Goal: Information Seeking & Learning: Find specific fact

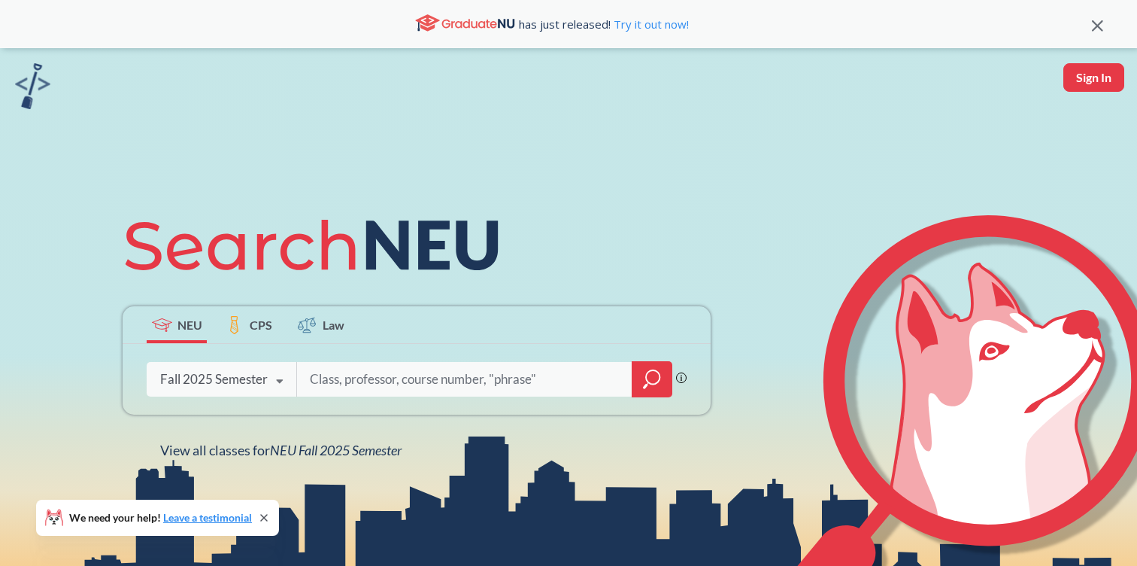
click at [271, 311] on label "CPS" at bounding box center [249, 324] width 60 height 37
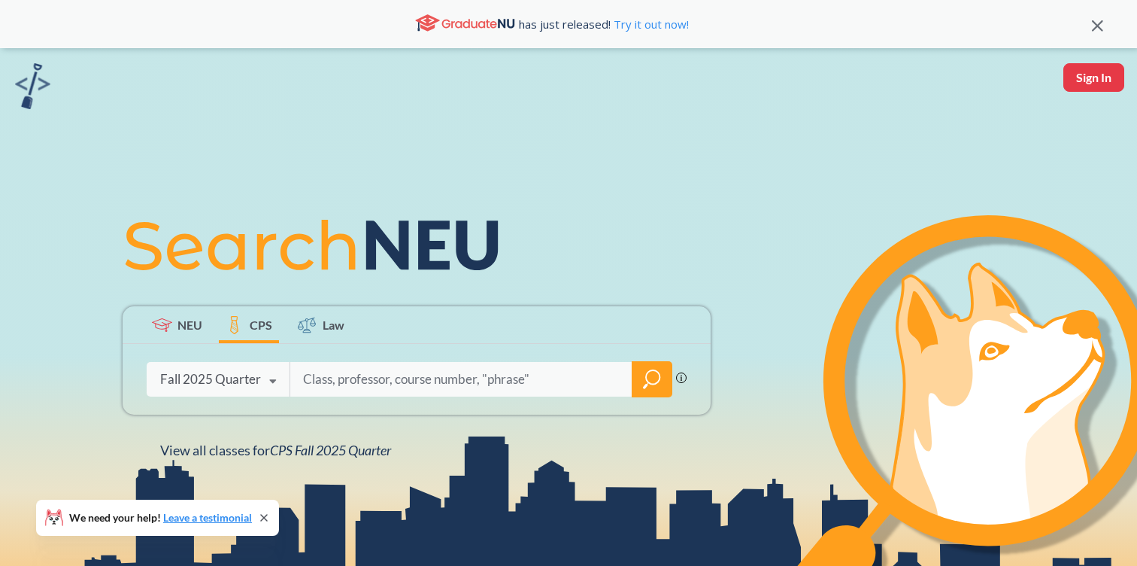
click at [182, 317] on span "NEU" at bounding box center [189, 324] width 25 height 17
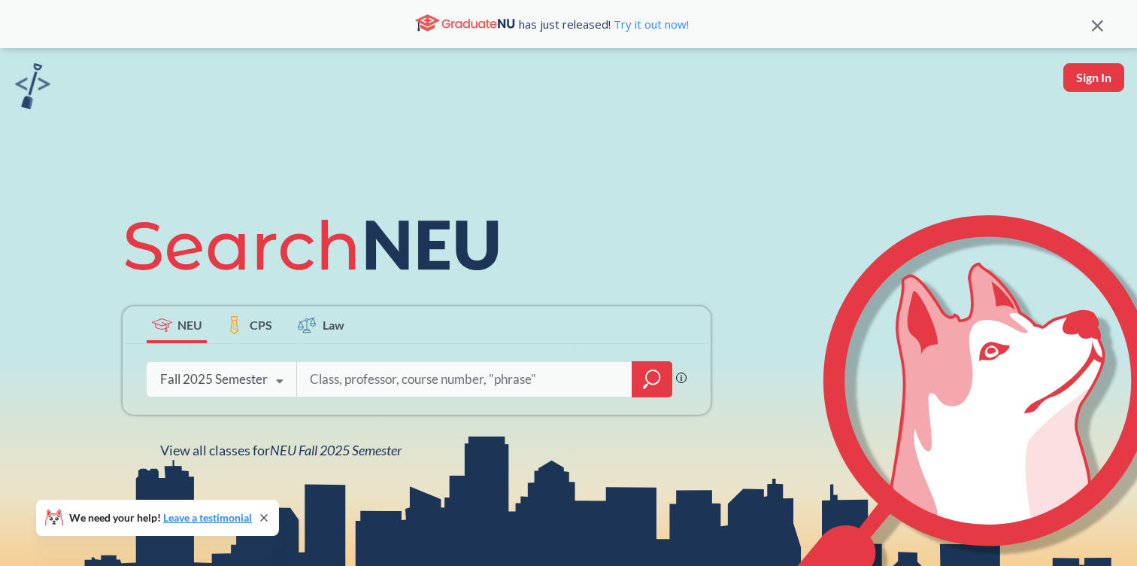
click at [360, 360] on div "Phrase search guarantees the exact search appears in the results. Ex. If you wa…" at bounding box center [417, 379] width 588 height 71
click at [385, 379] on input "search" at bounding box center [464, 379] width 313 height 32
type input "Perception"
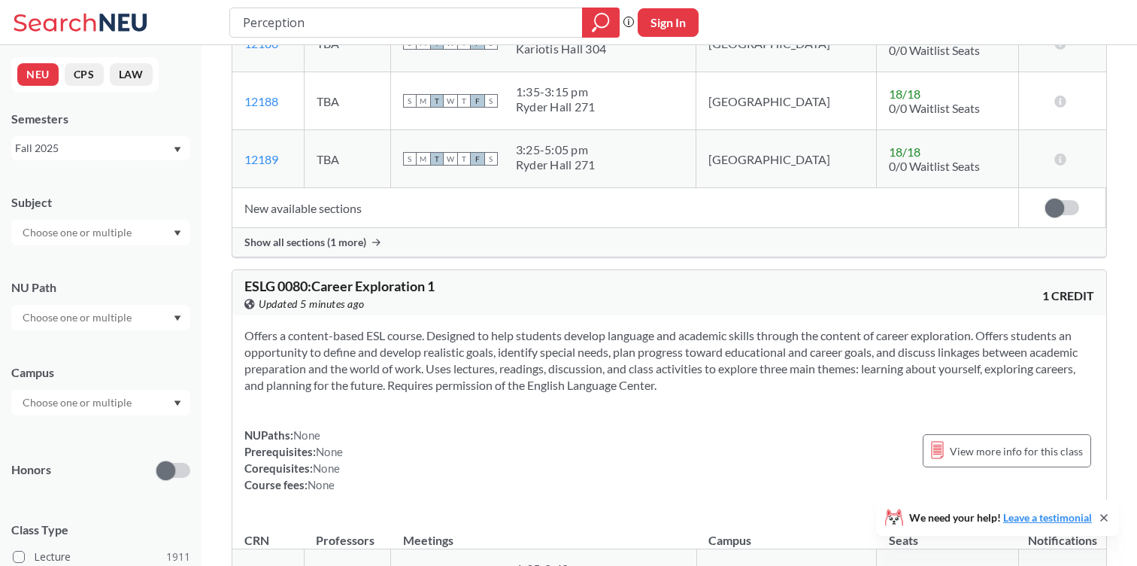
scroll to position [1422, 0]
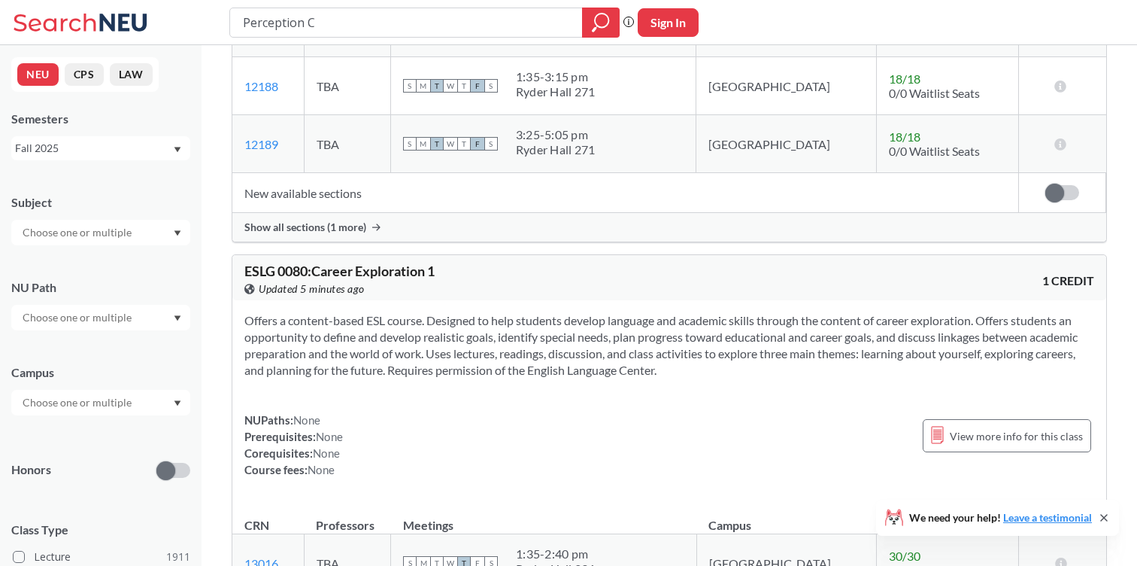
type input "Perception CS"
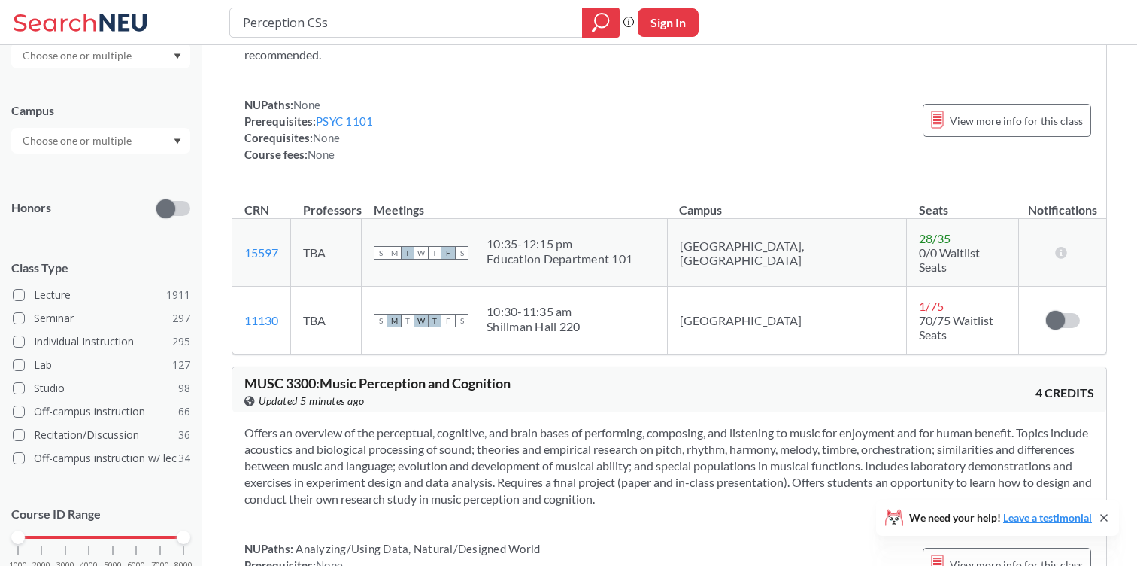
scroll to position [314, 0]
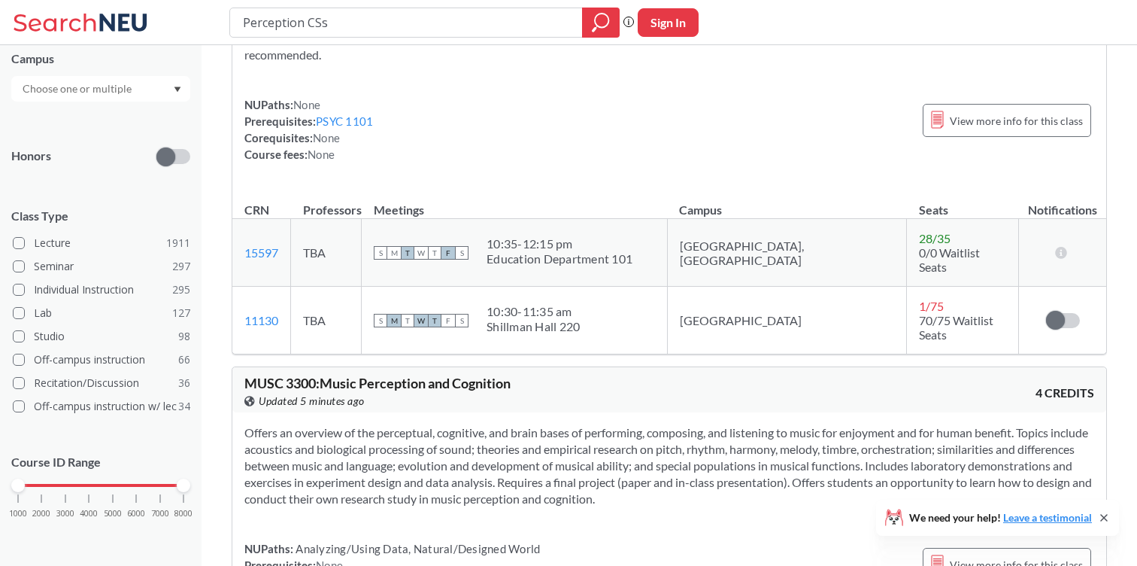
type input "Perception CSs"
drag, startPoint x: 17, startPoint y: 490, endPoint x: 114, endPoint y: 492, distance: 97.0
click at [114, 492] on div "1000 2000 3000 4000 5000 6000 7000 8000" at bounding box center [100, 514] width 179 height 68
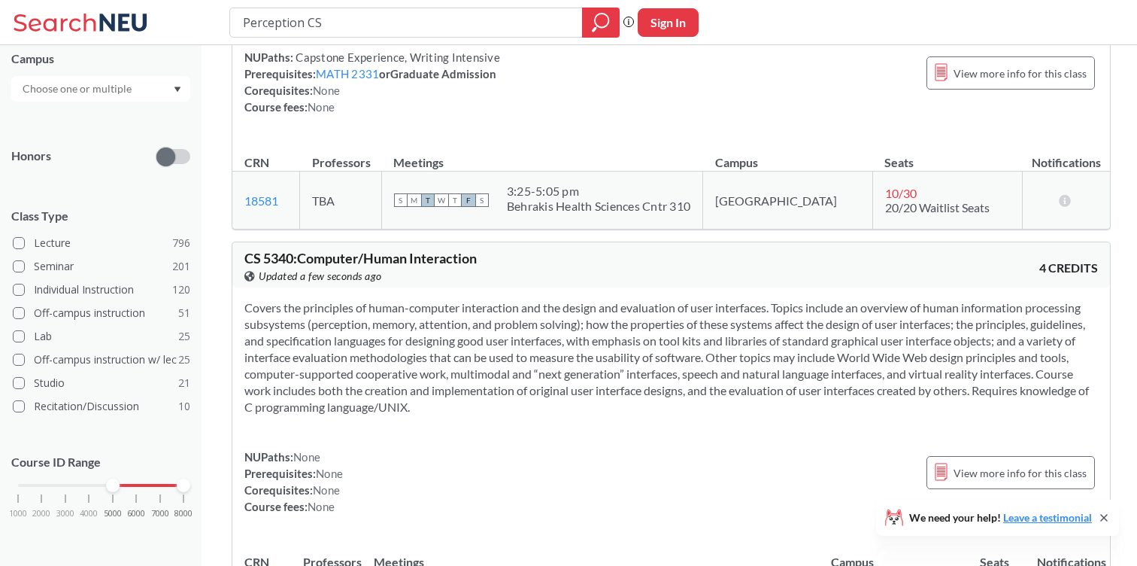
scroll to position [8988, 0]
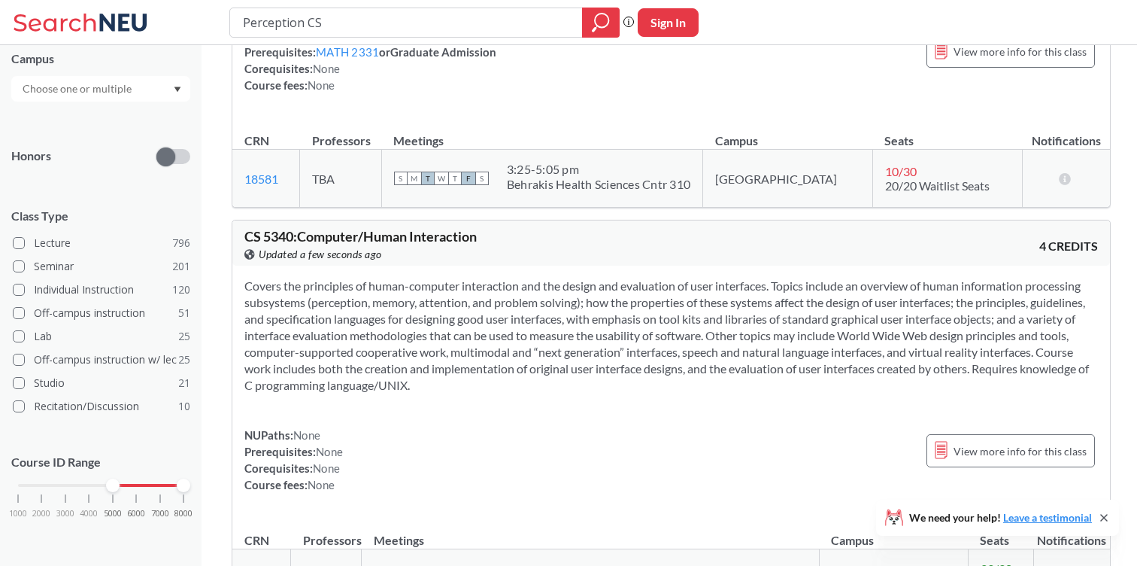
drag, startPoint x: 344, startPoint y: 22, endPoint x: 199, endPoint y: 29, distance: 144.6
click at [199, 29] on div "Perception CS Phrase search guarantees the exact search appears in the results.…" at bounding box center [568, 22] width 1137 height 45
type input "[PERSON_NAME]"
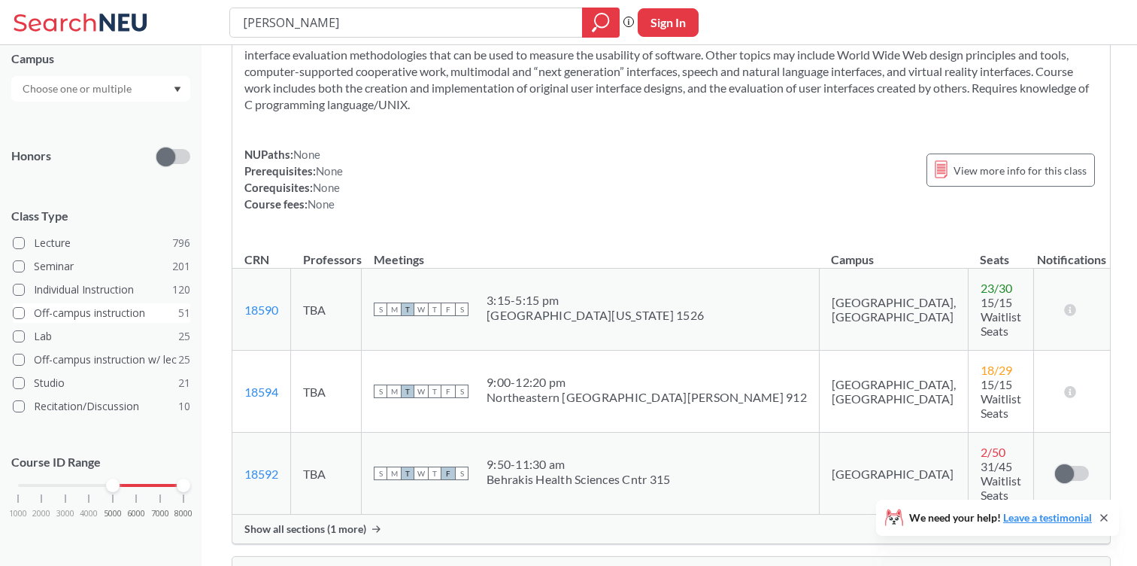
scroll to position [8068, 0]
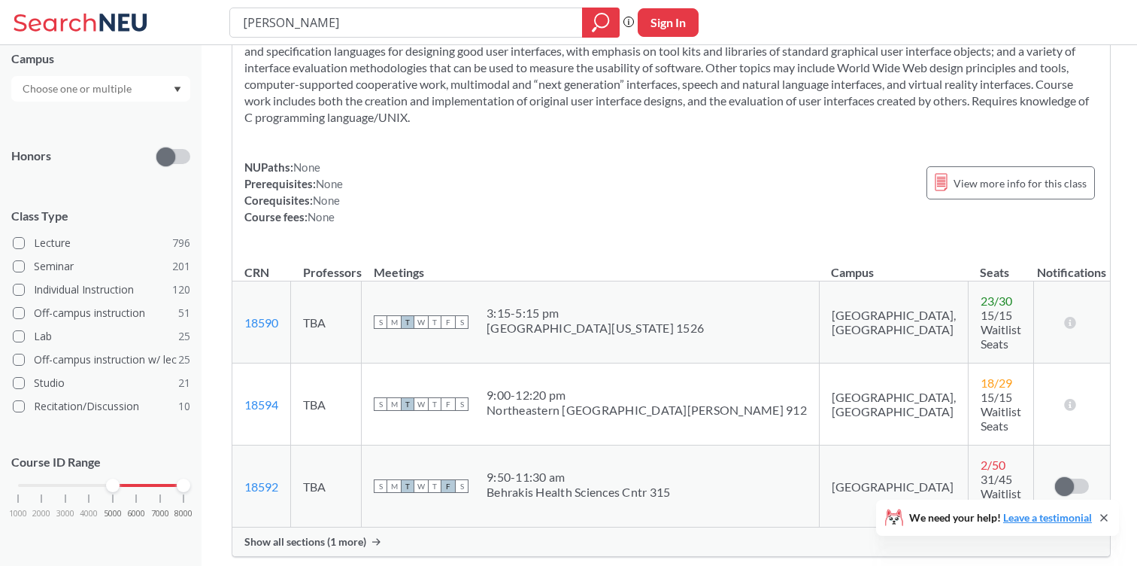
click at [62, 94] on input "text" at bounding box center [78, 89] width 126 height 18
click at [59, 145] on div "Online ( 385 )" at bounding box center [100, 163] width 179 height 41
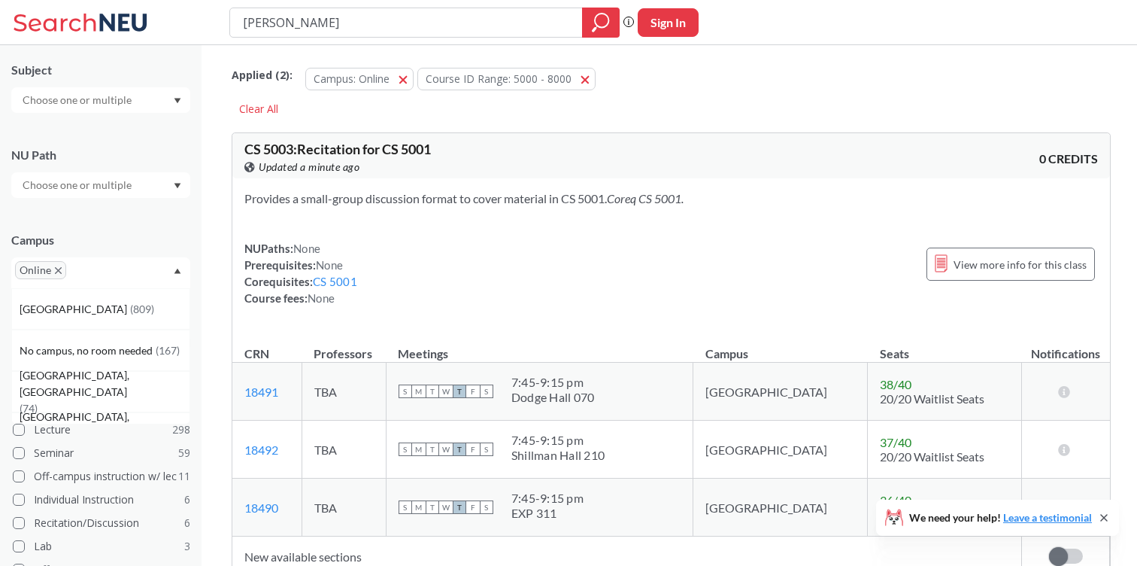
scroll to position [296, 0]
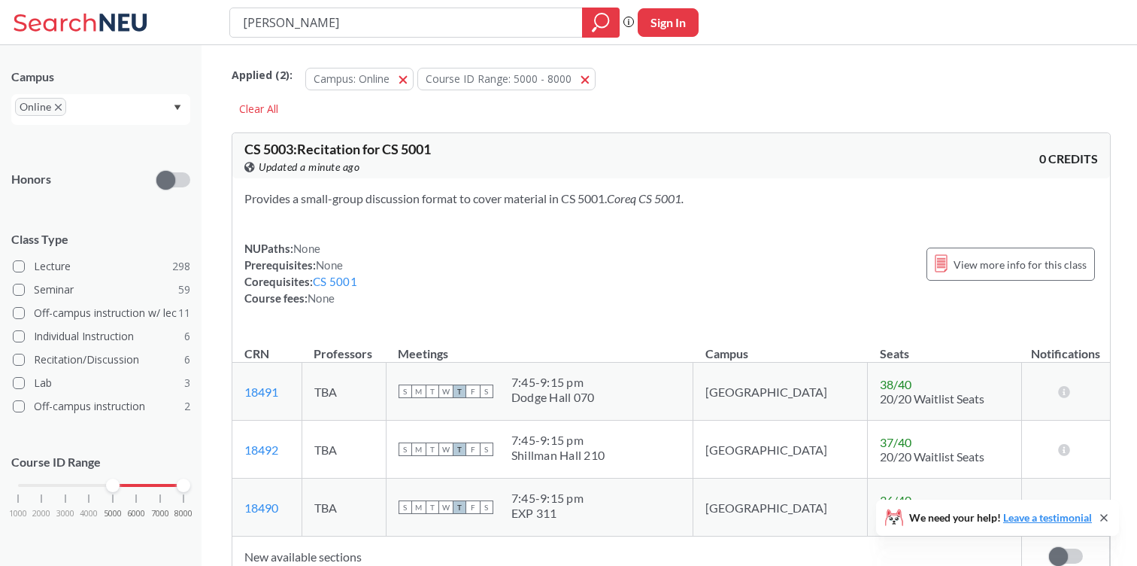
click at [563, 234] on div "Provides a small-group discussion format to cover material in CS 5001. Coreq CS…" at bounding box center [671, 254] width 878 height 152
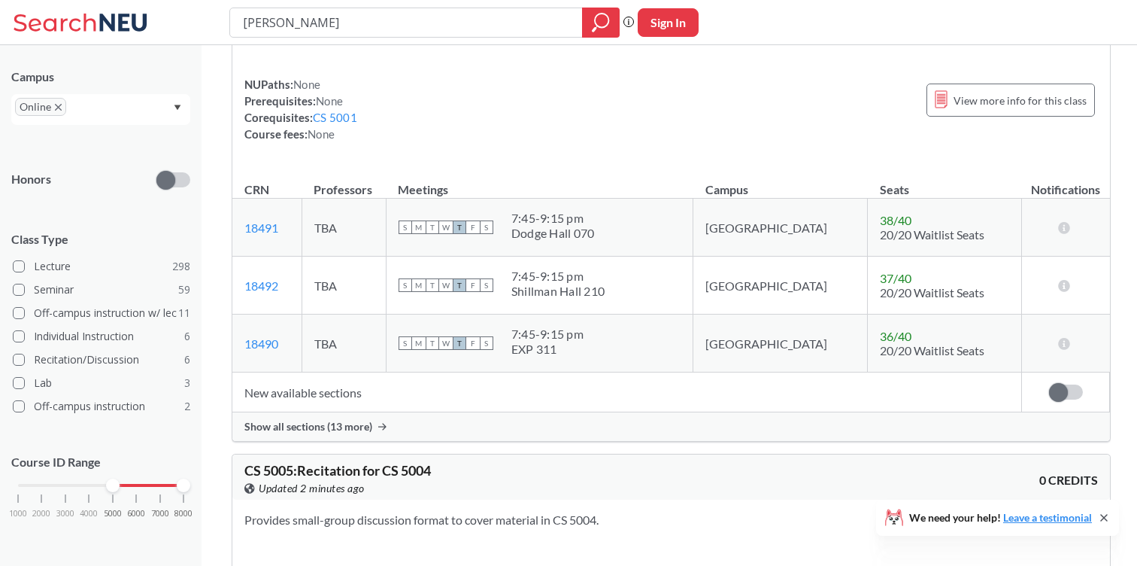
scroll to position [0, 0]
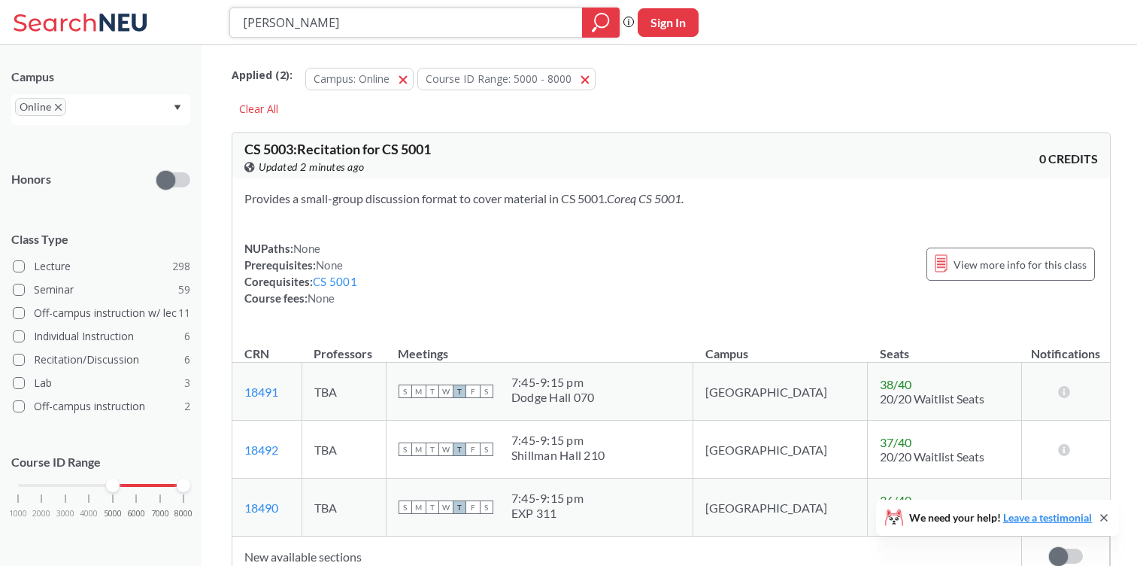
click at [287, 23] on input "[PERSON_NAME]" at bounding box center [406, 23] width 330 height 26
type input "CS Perception"
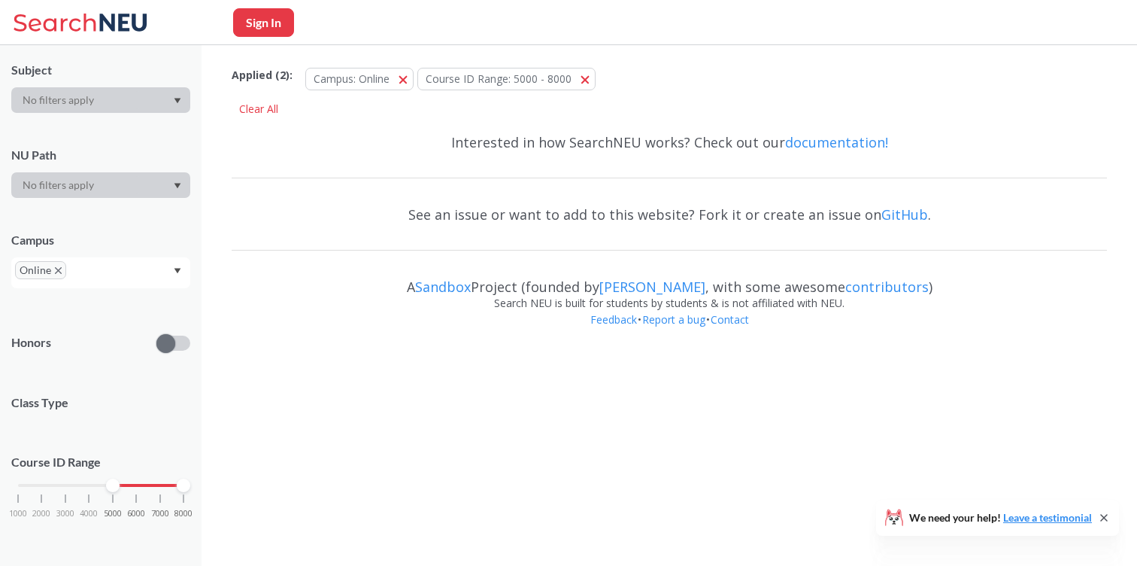
scroll to position [296, 0]
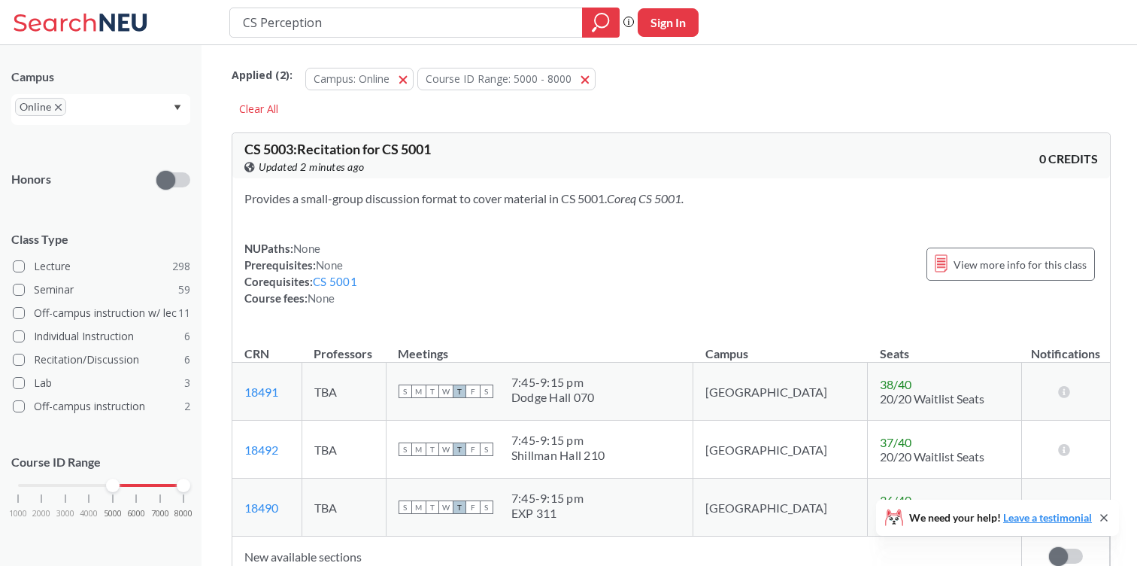
click at [303, 20] on input "CS Perception" at bounding box center [406, 23] width 330 height 26
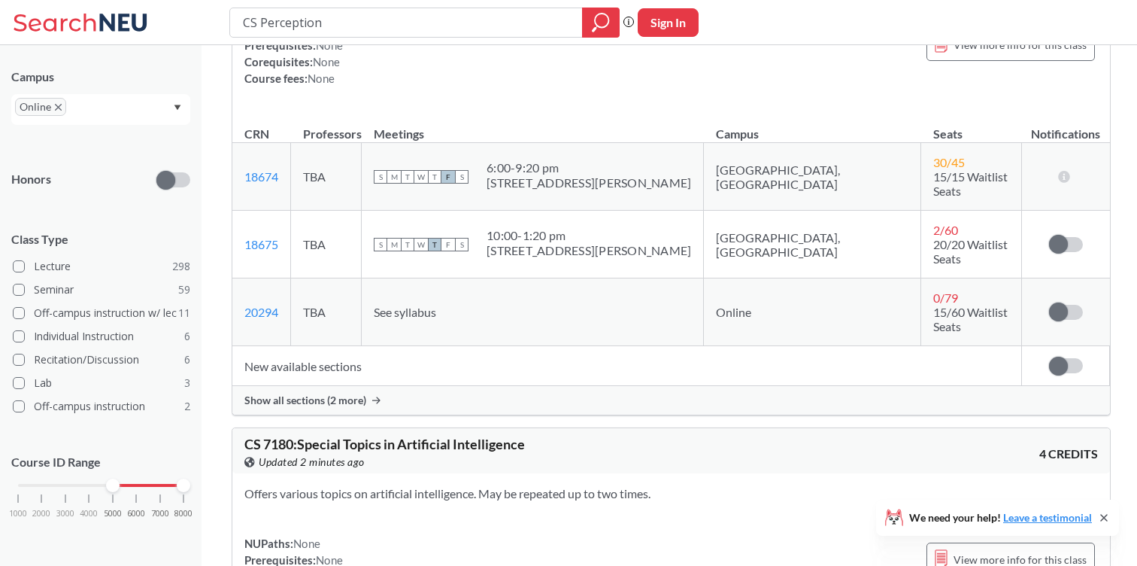
scroll to position [6492, 0]
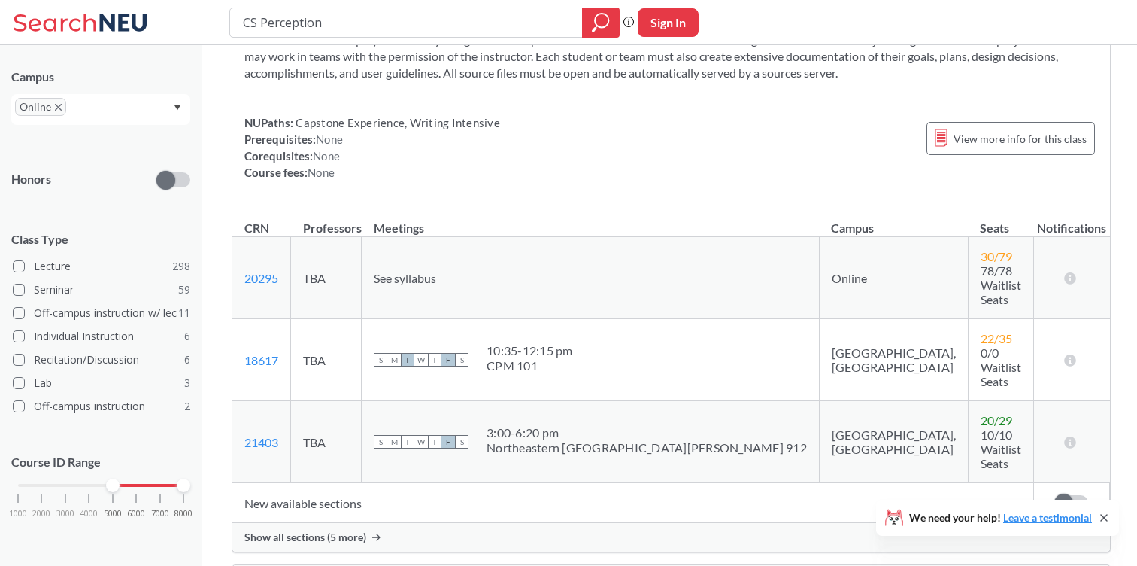
scroll to position [5598, 0]
